Goal: Information Seeking & Learning: Learn about a topic

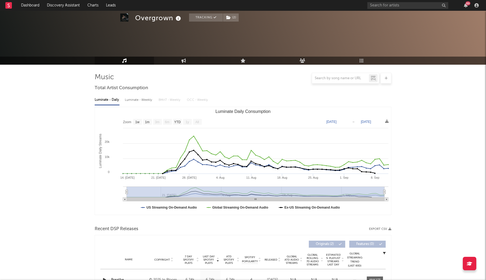
select select "1w"
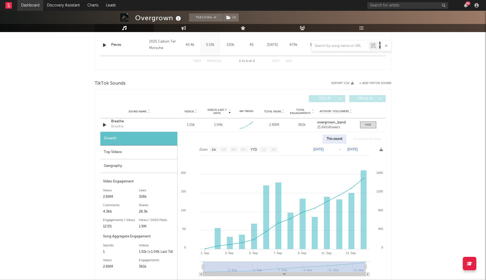
click at [24, 5] on link "Dashboard" at bounding box center [30, 5] width 26 height 11
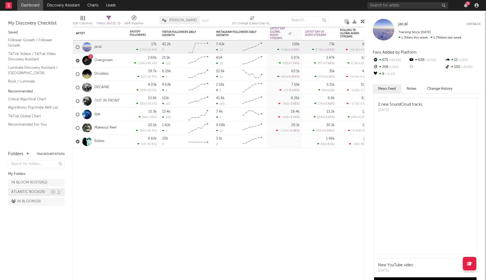
click at [32, 193] on div "ATLANTIC ROCK ( 29 )" at bounding box center [28, 192] width 34 height 6
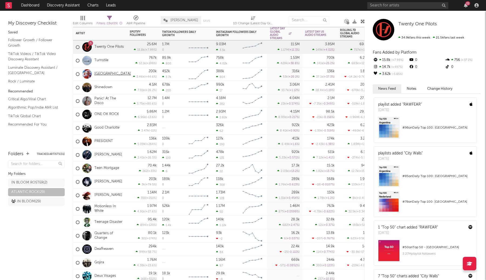
click at [108, 75] on link "[GEOGRAPHIC_DATA]" at bounding box center [112, 74] width 36 height 5
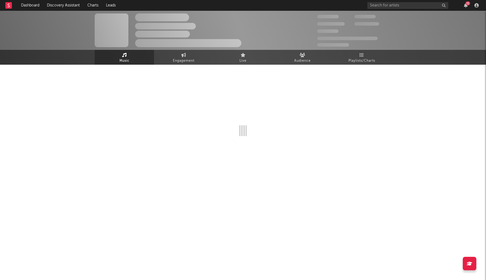
select select "6m"
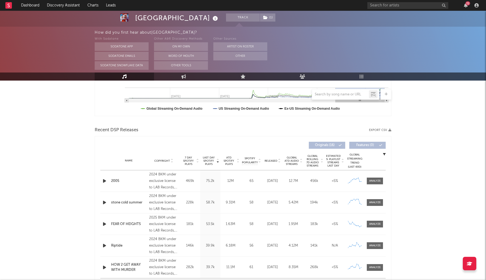
scroll to position [154, 0]
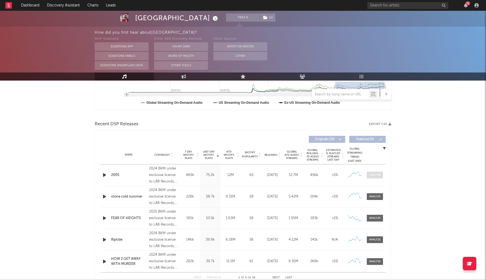
click at [375, 175] on div at bounding box center [375, 175] width 12 height 4
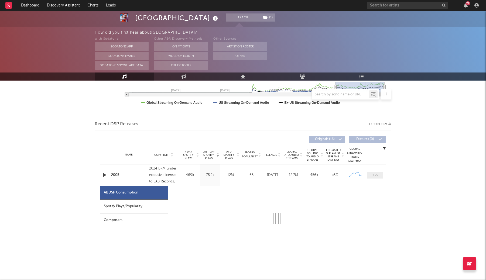
scroll to position [219, 0]
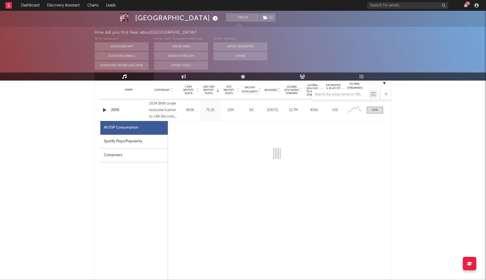
select select "6m"
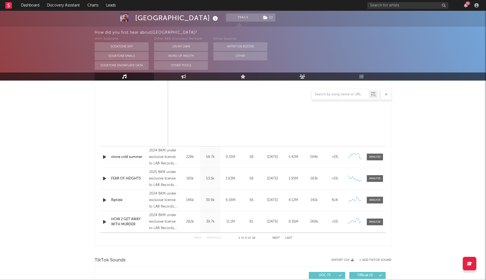
scroll to position [449, 0]
click at [377, 157] on div at bounding box center [375, 158] width 12 height 4
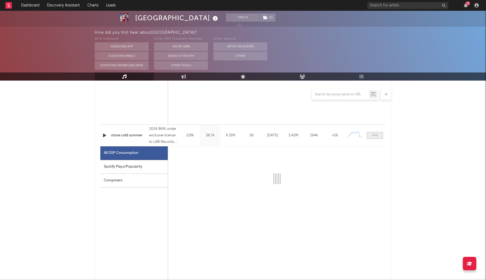
scroll to position [475, 0]
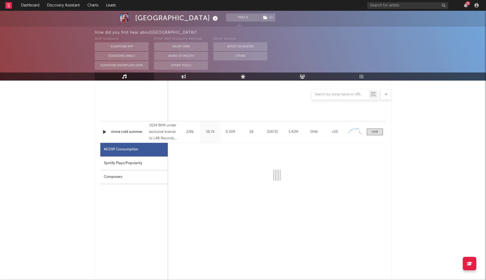
select select "6m"
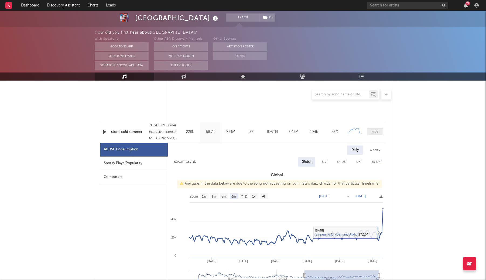
click at [371, 133] on span at bounding box center [375, 132] width 16 height 7
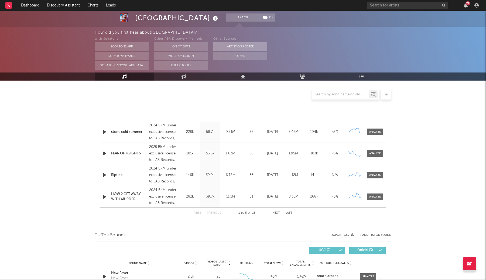
click at [222, 46] on button "Artist on Roster" at bounding box center [240, 46] width 54 height 9
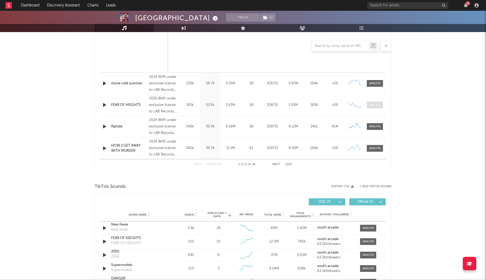
click at [372, 106] on div at bounding box center [375, 105] width 12 height 4
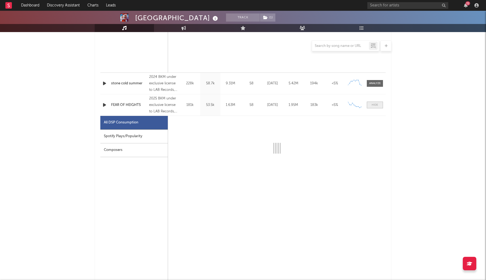
select select "1w"
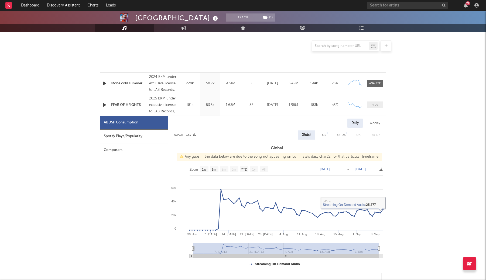
click at [375, 105] on div at bounding box center [375, 105] width 6 height 4
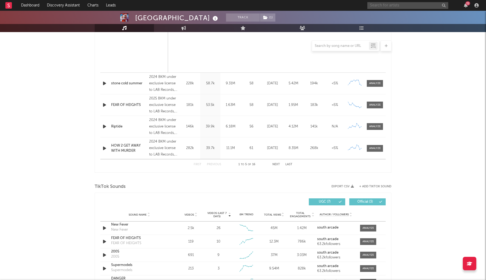
click at [374, 6] on input "text" at bounding box center [407, 5] width 81 height 7
click at [404, 7] on input "wasteland [PERSON_NAME]" at bounding box center [407, 5] width 81 height 7
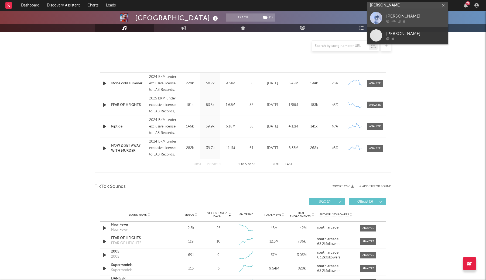
type input "[PERSON_NAME]"
click at [394, 17] on div "[PERSON_NAME]" at bounding box center [415, 16] width 59 height 6
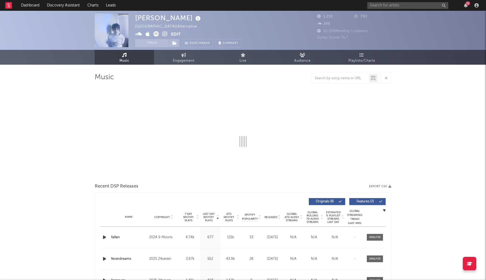
select select "1w"
